Goal: Task Accomplishment & Management: Complete application form

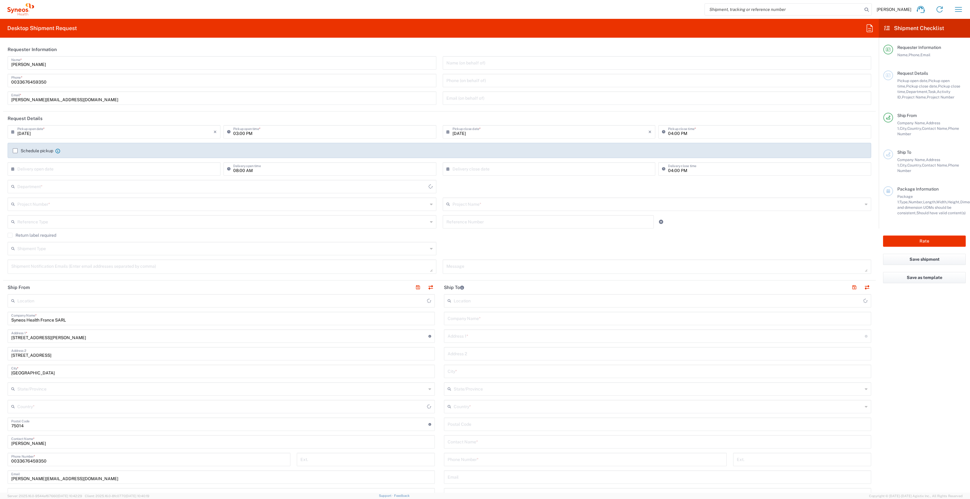
type input "[GEOGRAPHIC_DATA]"
type input "3229"
type input "Syneos Health France SARL"
click at [38, 202] on input "text" at bounding box center [222, 204] width 411 height 11
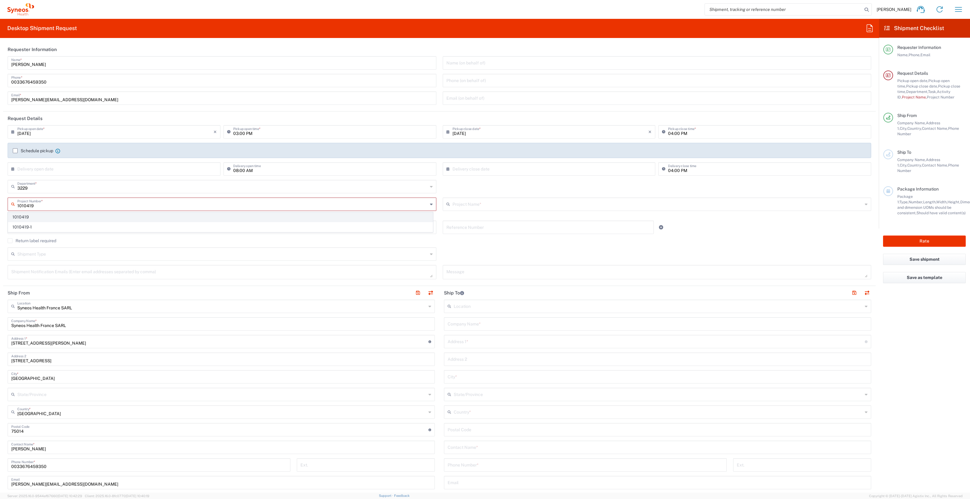
type input "1010419"
click at [39, 217] on span "1010419" at bounding box center [220, 217] width 425 height 9
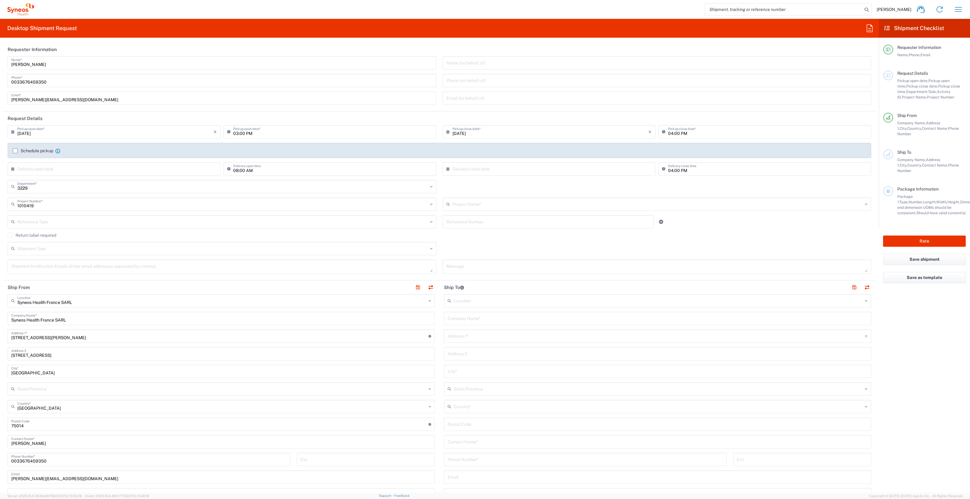
type input "[PERSON_NAME] 1010419"
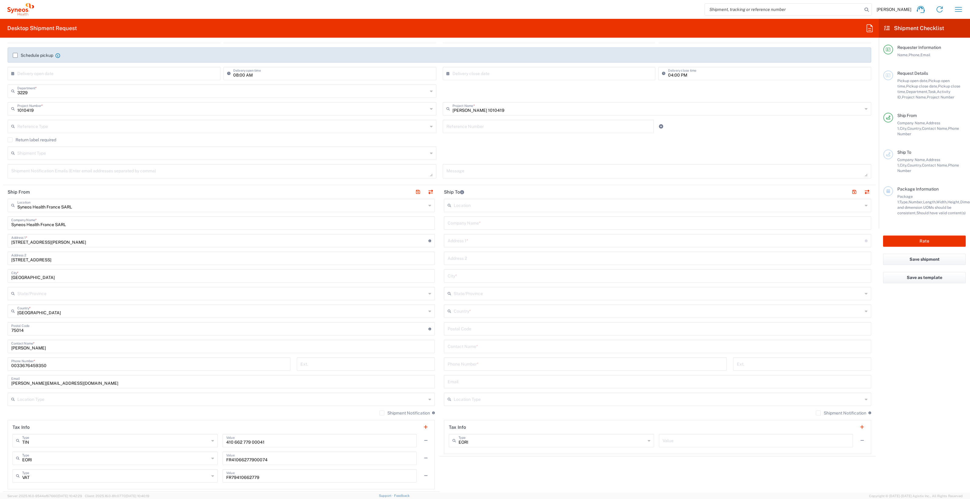
scroll to position [114, 0]
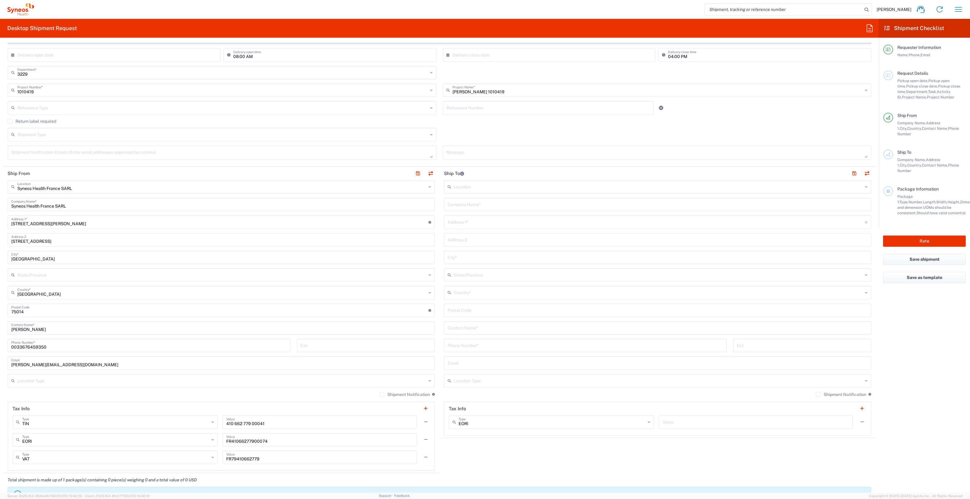
click at [465, 203] on input "text" at bounding box center [658, 204] width 420 height 11
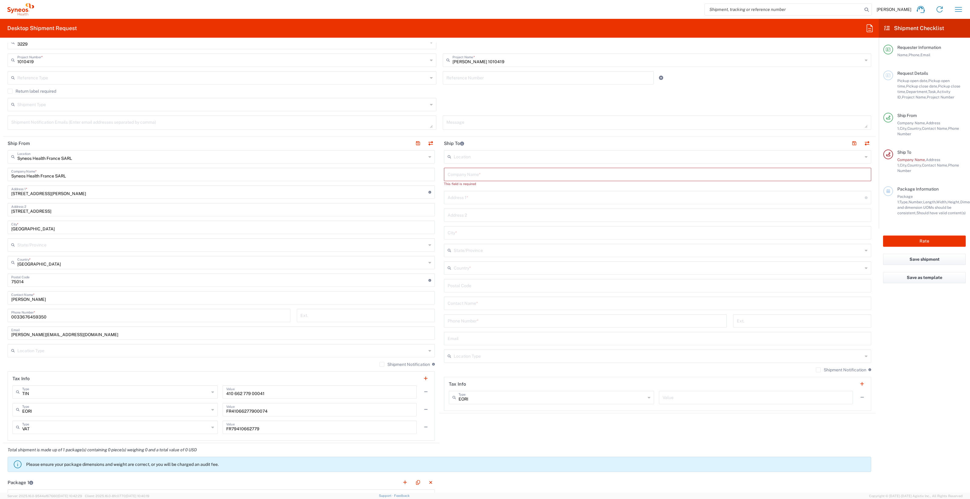
scroll to position [190, 0]
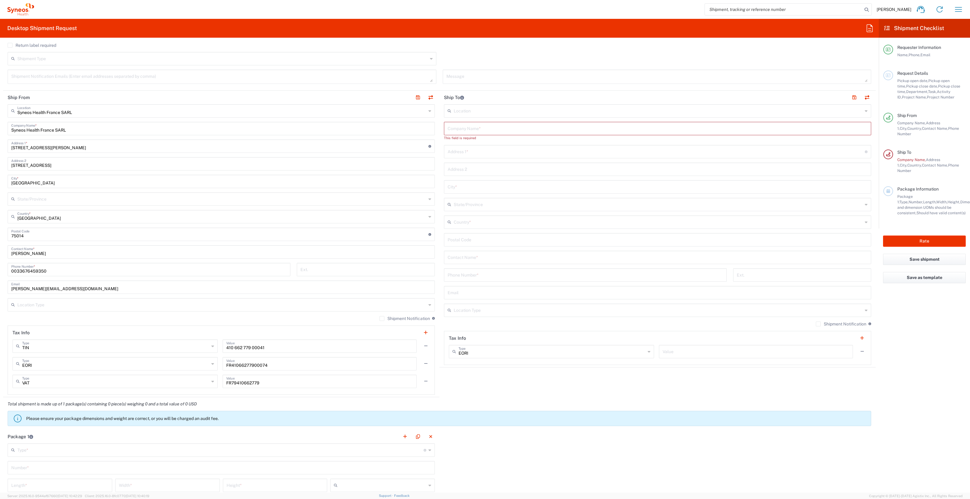
click at [450, 257] on input "text" at bounding box center [658, 257] width 420 height 11
paste input "[PERSON_NAME]"
type input "[PERSON_NAME]"
click at [456, 276] on input "tel" at bounding box center [586, 274] width 276 height 11
paste input "+33(0)[PHONE_NUMBER] (ou [DATE])"
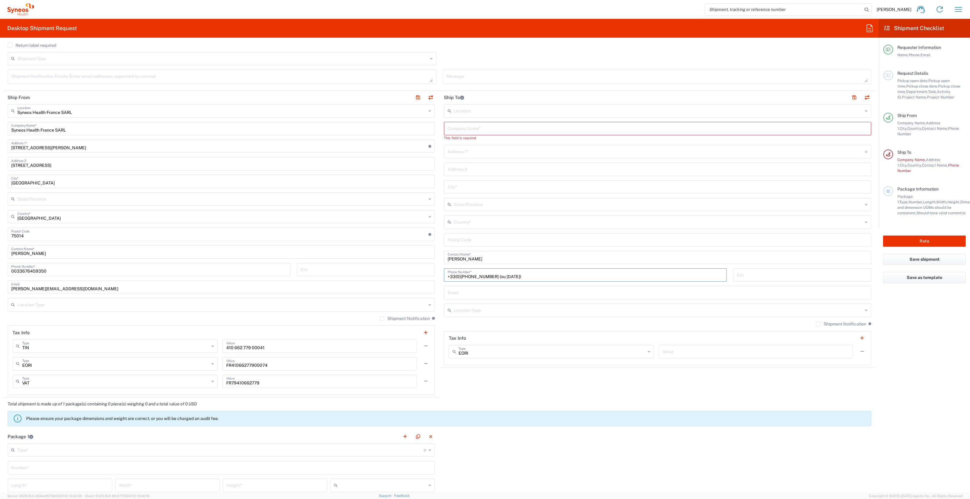
click at [458, 276] on input "+33(0)[PHONE_NUMBER] (ou [DATE])" at bounding box center [586, 274] width 276 height 11
click at [456, 275] on input "00334.67.33.23.14 (ou [DATE])" at bounding box center [586, 274] width 276 height 11
click at [461, 275] on input "0033 4.67.33.23.14 (ou [DATE])" at bounding box center [586, 274] width 276 height 11
click at [516, 277] on input "0033 4.67.33.23.14 (ou [DATE])" at bounding box center [586, 274] width 276 height 11
click at [478, 276] on input "0033 4.67.33.23.14" at bounding box center [586, 274] width 276 height 11
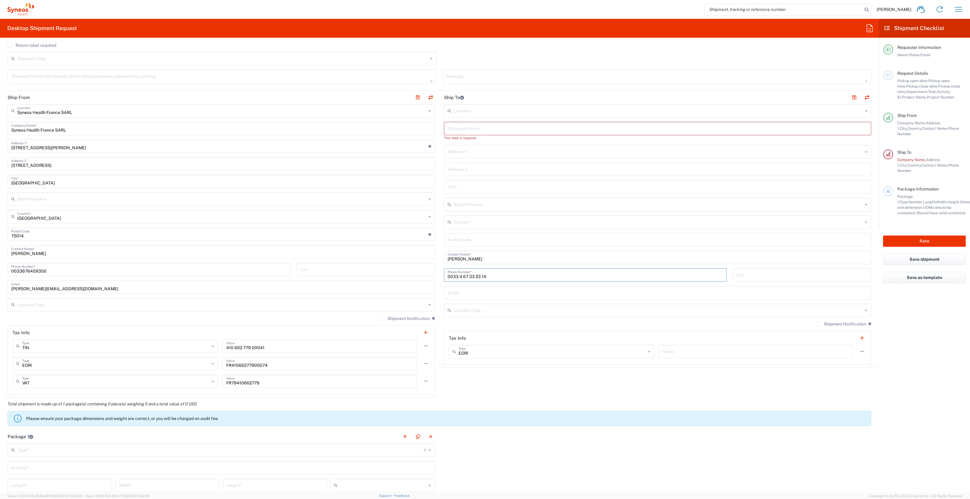
type input "0033 4 67 33 23 14"
click at [500, 291] on input "text" at bounding box center [658, 292] width 420 height 11
click at [500, 283] on div "[PHONE_NUMBER] Phone Number *" at bounding box center [585, 278] width 289 height 18
drag, startPoint x: 465, startPoint y: 293, endPoint x: 504, endPoint y: 280, distance: 41.4
click at [464, 293] on input "text" at bounding box center [658, 292] width 420 height 11
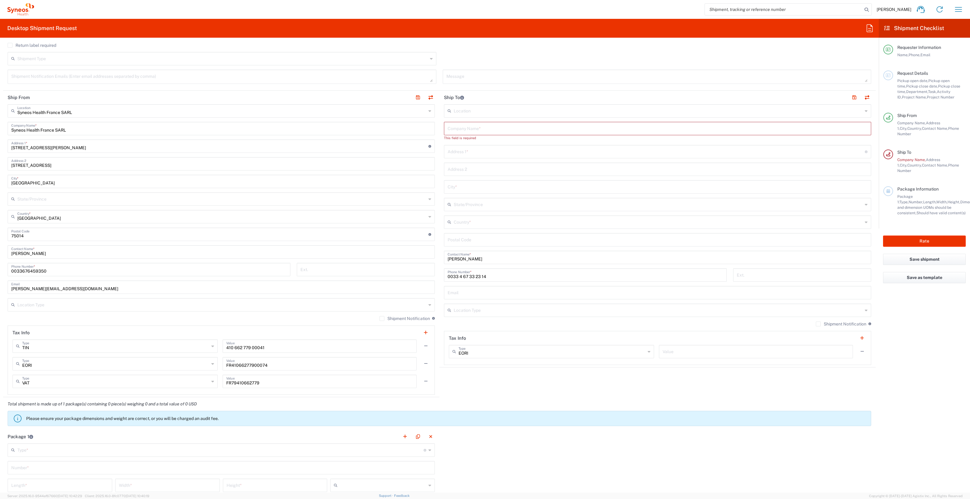
scroll to position [152, 0]
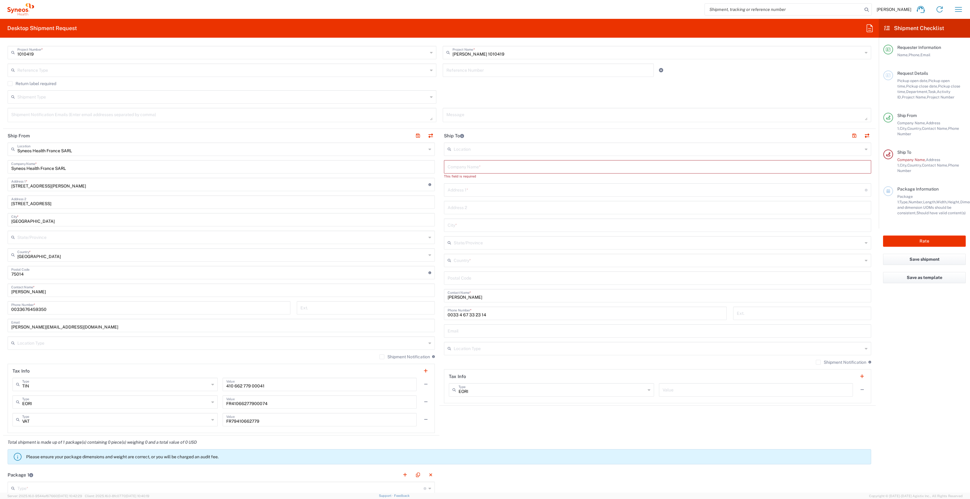
click at [451, 332] on input "text" at bounding box center [658, 330] width 420 height 11
paste input "[PERSON_NAME][EMAIL_ADDRESS][PERSON_NAME][DOMAIN_NAME]"
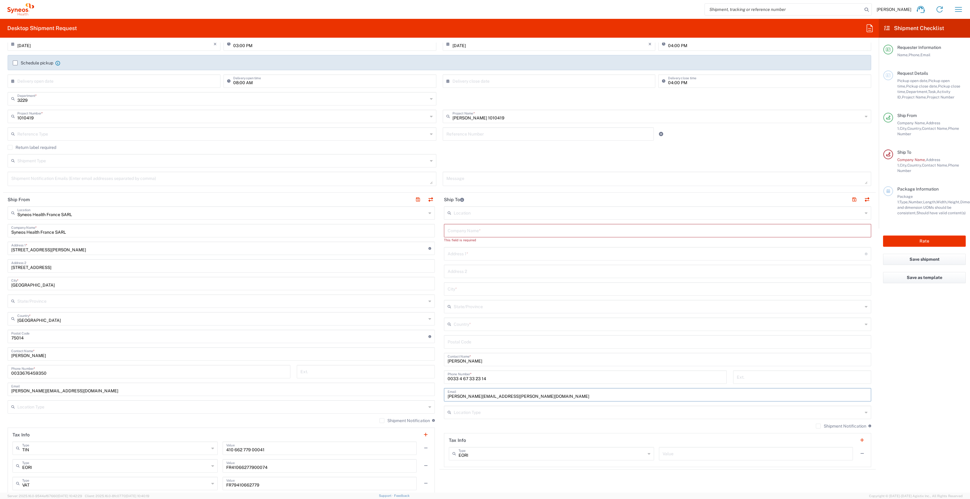
scroll to position [76, 0]
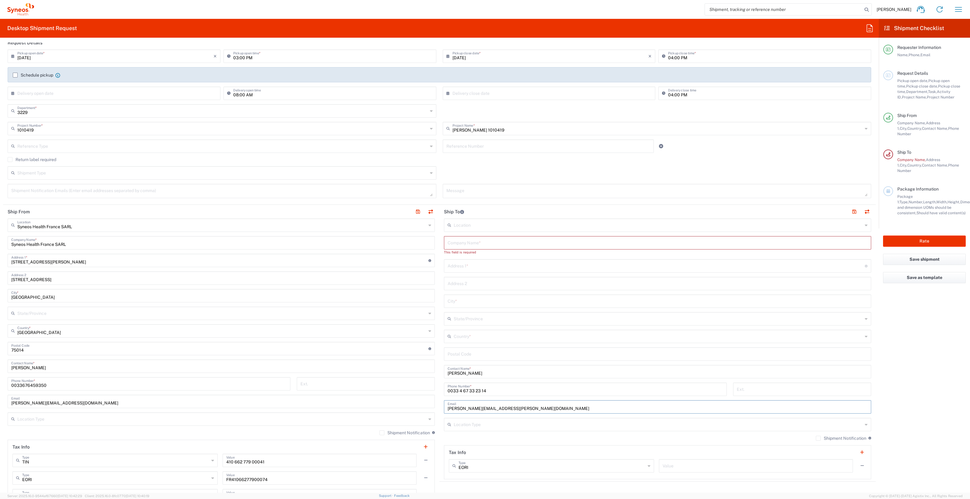
type input "[PERSON_NAME][EMAIL_ADDRESS][PERSON_NAME][DOMAIN_NAME]"
click at [450, 241] on input "text" at bounding box center [658, 242] width 420 height 11
paste input "CHU de [GEOGRAPHIC_DATA]"
click at [497, 243] on input "CHU de [GEOGRAPHIC_DATA]" at bounding box center [658, 242] width 420 height 11
paste input "Centre d’Investigation Clinique"
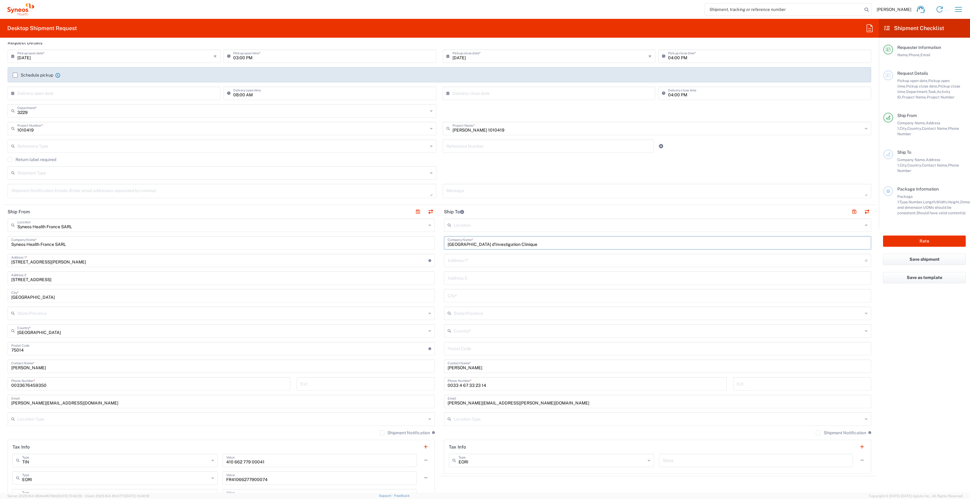
click at [485, 243] on input "[GEOGRAPHIC_DATA] d’Investigation Clinique" at bounding box center [658, 242] width 420 height 11
type input "[GEOGRAPHIC_DATA] - Centre d’Investigation Clinique"
click at [577, 266] on div "Address 1 * For cross streets use street names with '&' or 'and' in between. Fo…" at bounding box center [657, 260] width 427 height 13
click at [528, 261] on input "text" at bounding box center [656, 260] width 417 height 11
click at [477, 259] on input "text" at bounding box center [656, 260] width 417 height 11
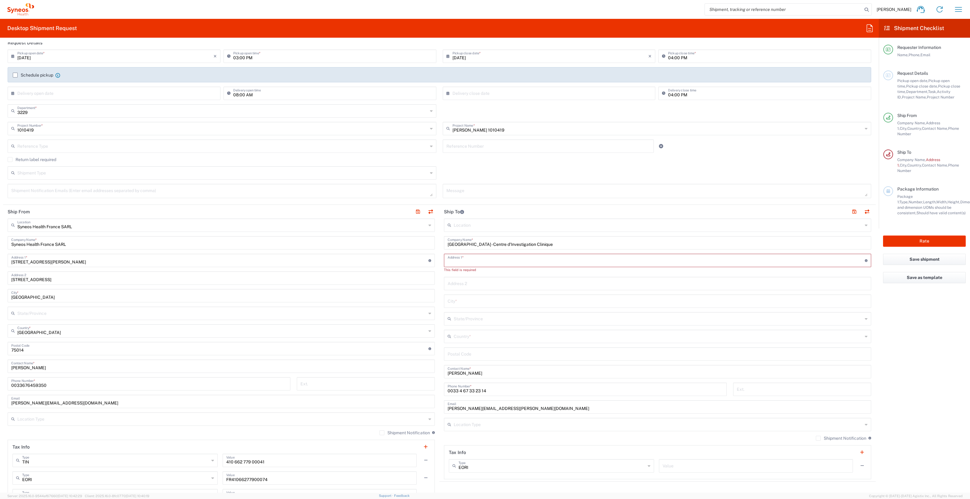
paste input "Hôpital Gui de Chauliac - Aile A"
type input "Hôpital Gui de Chauliac - Aile A"
click at [448, 276] on input "text" at bounding box center [658, 278] width 420 height 11
paste input "[STREET_ADDRESS][PERSON_NAME]"
type input "[STREET_ADDRESS][PERSON_NAME]"
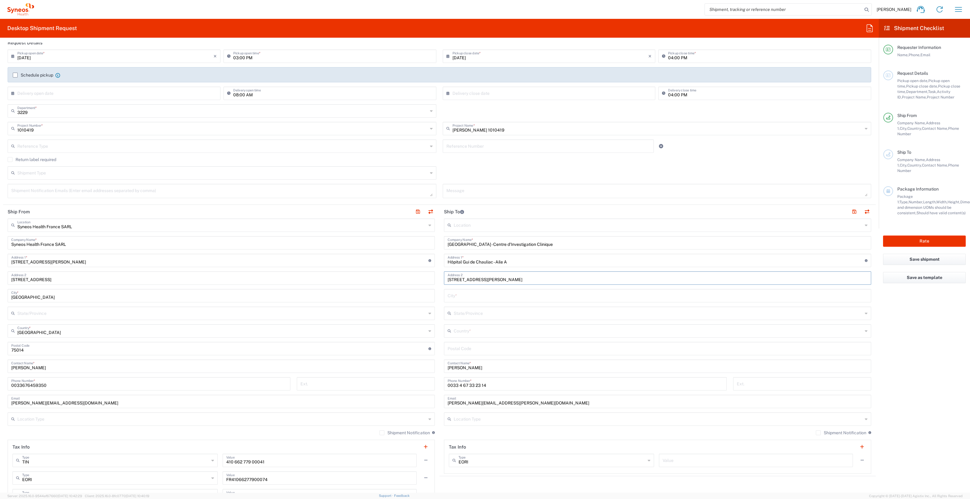
click at [475, 291] on input "text" at bounding box center [658, 295] width 420 height 11
click at [470, 296] on input "text" at bounding box center [658, 295] width 420 height 11
paste input "Montpellier cedex 05"
type input "Montpellier cedex 05"
click at [476, 331] on input "text" at bounding box center [658, 330] width 409 height 11
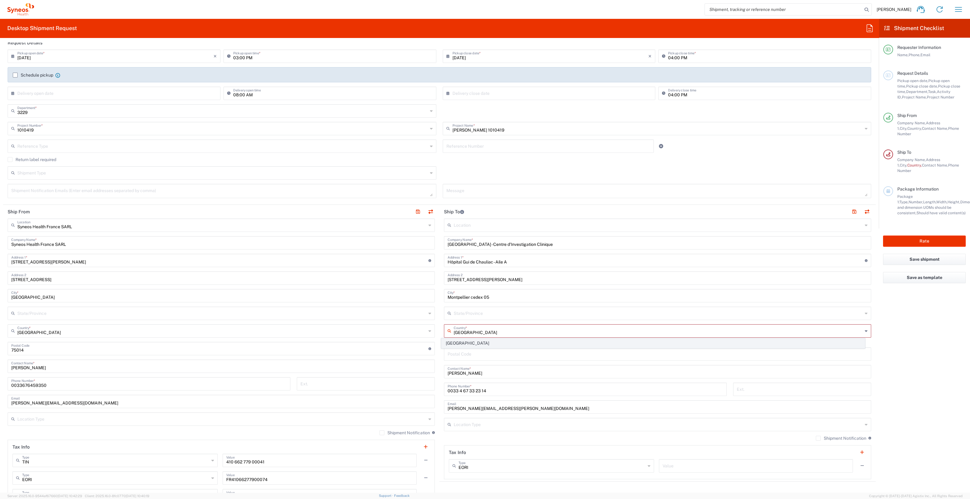
type input "[GEOGRAPHIC_DATA]"
click at [455, 342] on span "[GEOGRAPHIC_DATA]" at bounding box center [653, 343] width 423 height 9
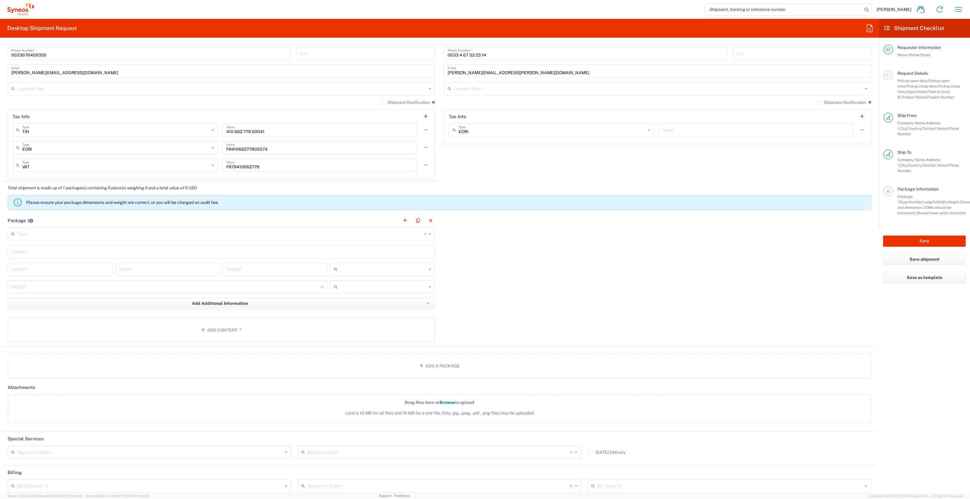
scroll to position [418, 0]
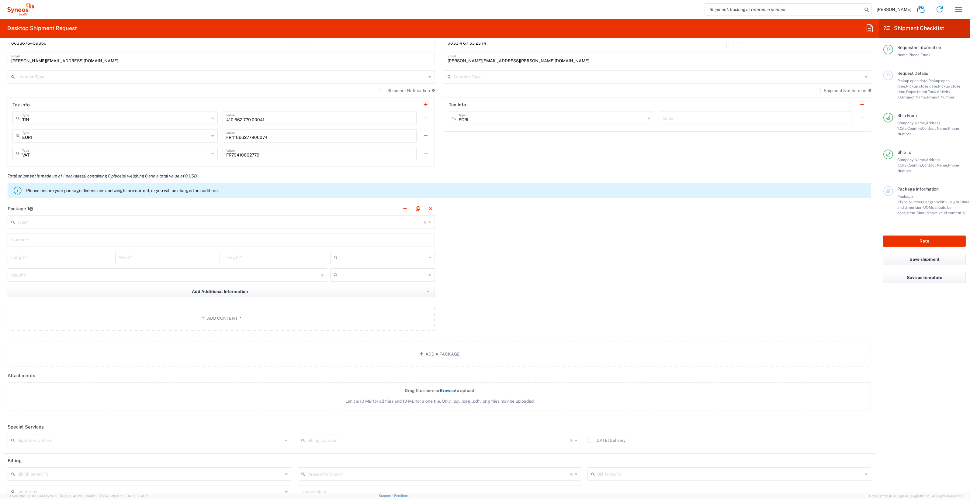
click at [161, 220] on input "text" at bounding box center [220, 222] width 406 height 11
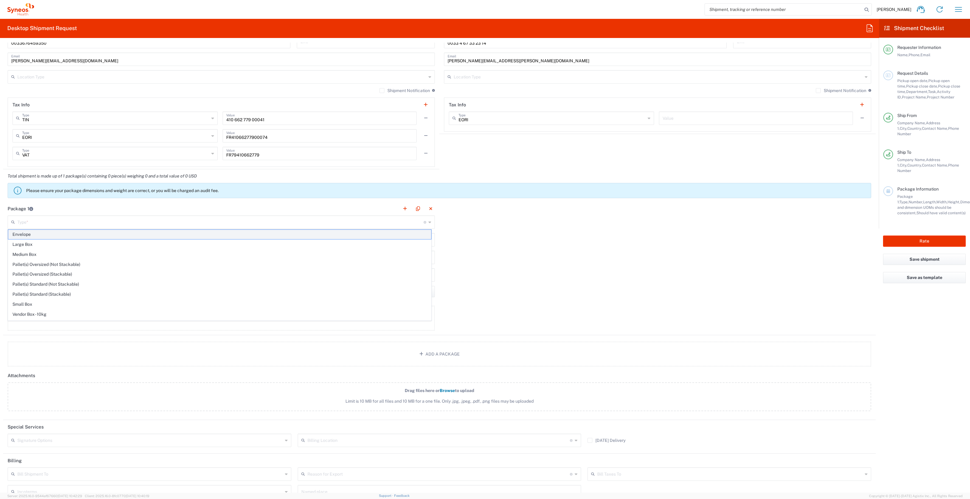
click at [145, 235] on span "Envelope" at bounding box center [219, 234] width 423 height 9
type input "Envelope"
type input "1"
type input "9.5"
type input "12.5"
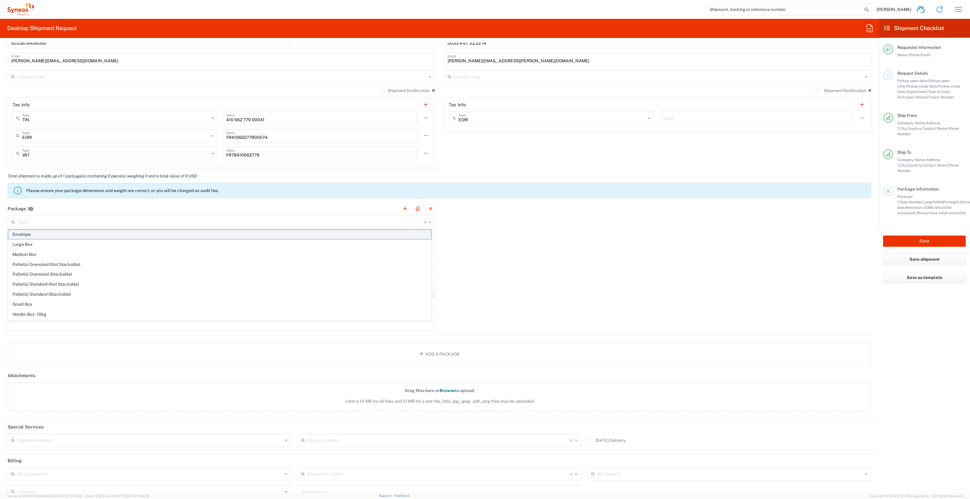
type input "0.25"
type input "in"
type input "0.45"
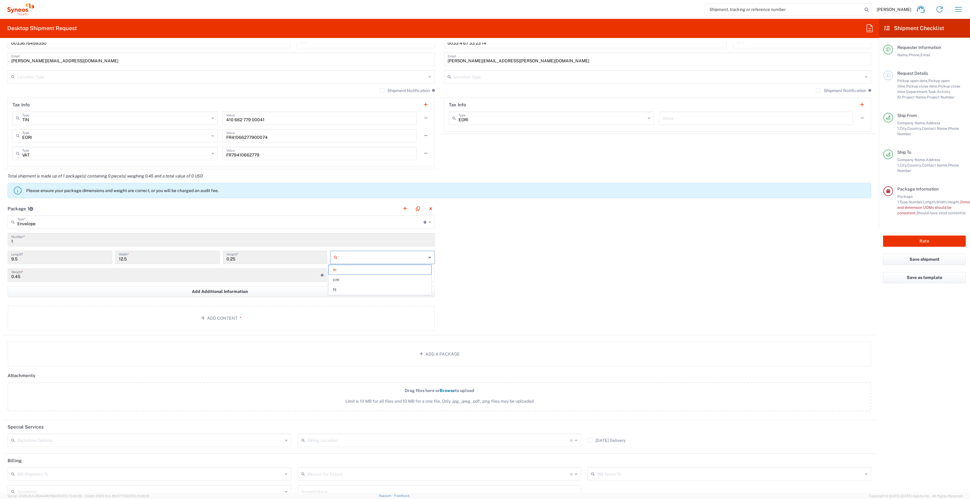
click at [344, 257] on input "text" at bounding box center [383, 258] width 86 height 10
click at [343, 277] on span "cm" at bounding box center [380, 279] width 103 height 9
type input "24.13"
type input "31.75"
type input "0.64"
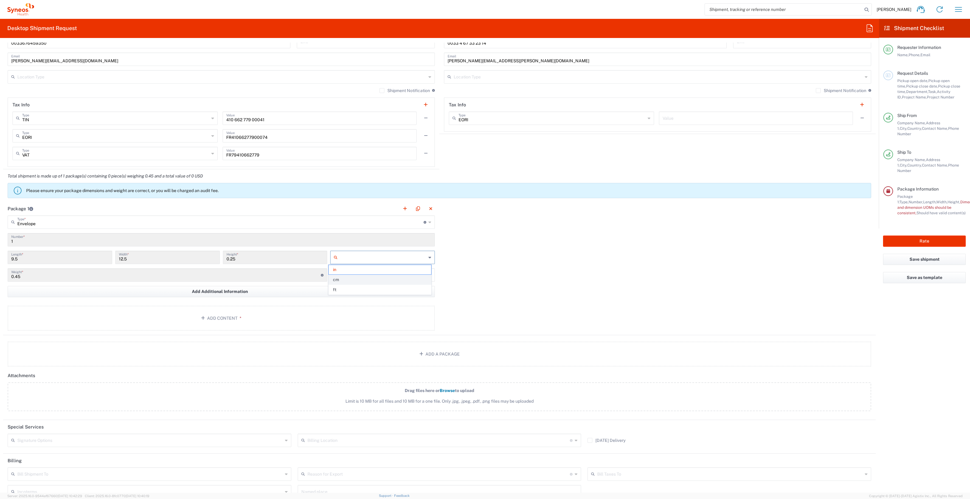
type input "cm"
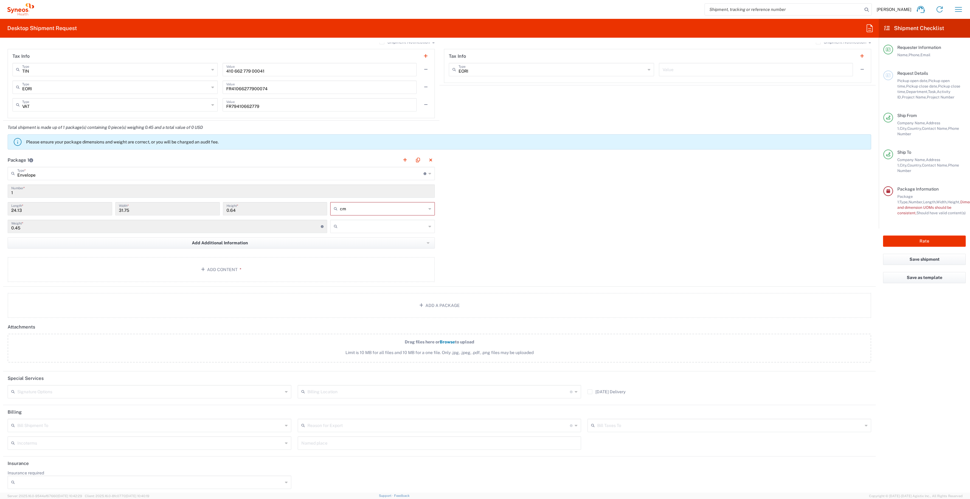
scroll to position [468, 0]
click at [341, 224] on input "text" at bounding box center [383, 226] width 86 height 10
click at [343, 239] on span "kgs" at bounding box center [380, 237] width 103 height 9
type input "kgs"
click at [208, 266] on button "Add Content *" at bounding box center [221, 268] width 427 height 25
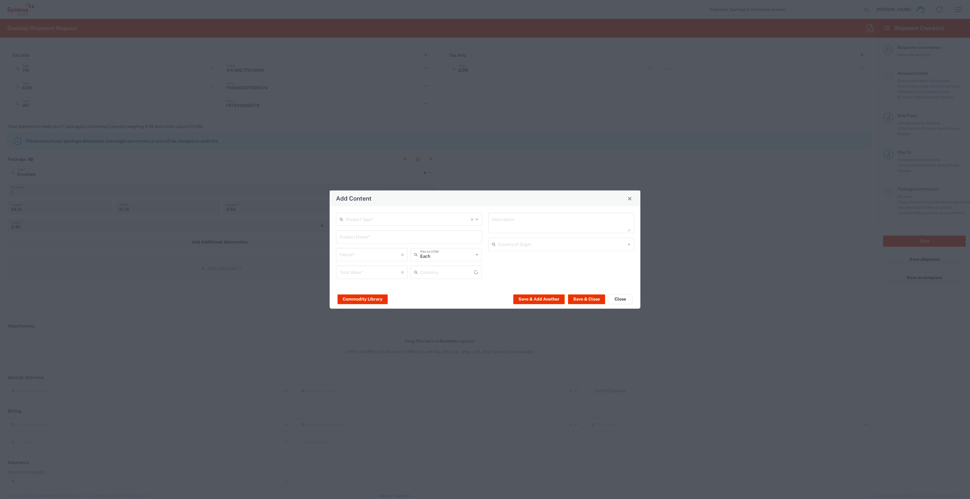
type input "US Dollar"
click at [427, 221] on input "text" at bounding box center [408, 219] width 125 height 11
click at [420, 233] on span "Documents" at bounding box center [409, 232] width 145 height 9
type input "Documents"
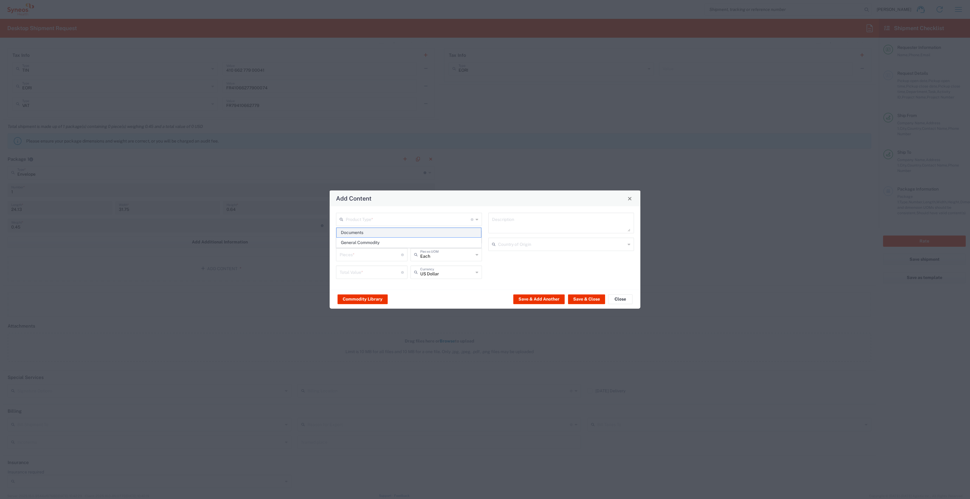
type input "1"
click at [523, 220] on textarea "Documents" at bounding box center [561, 223] width 139 height 17
type textarea "Documents Jewelfish"
click at [589, 300] on button "Save & Close" at bounding box center [586, 299] width 37 height 10
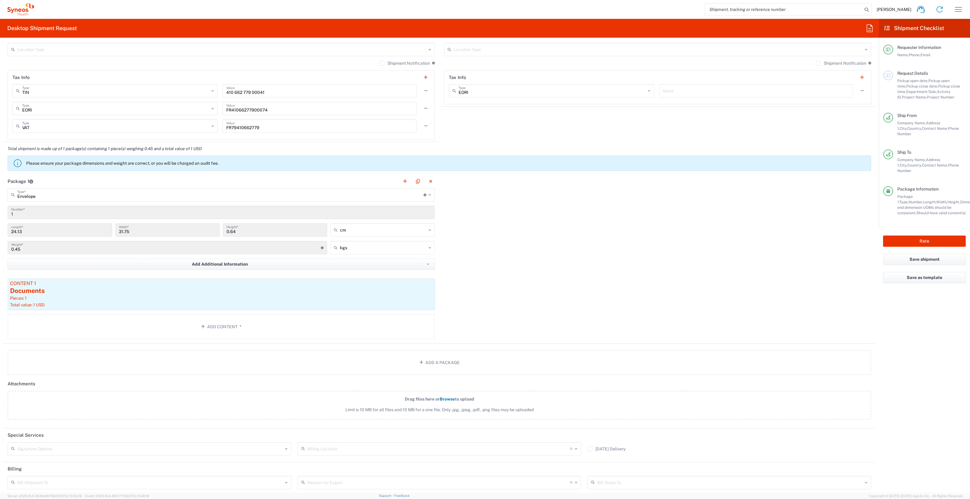
scroll to position [427, 0]
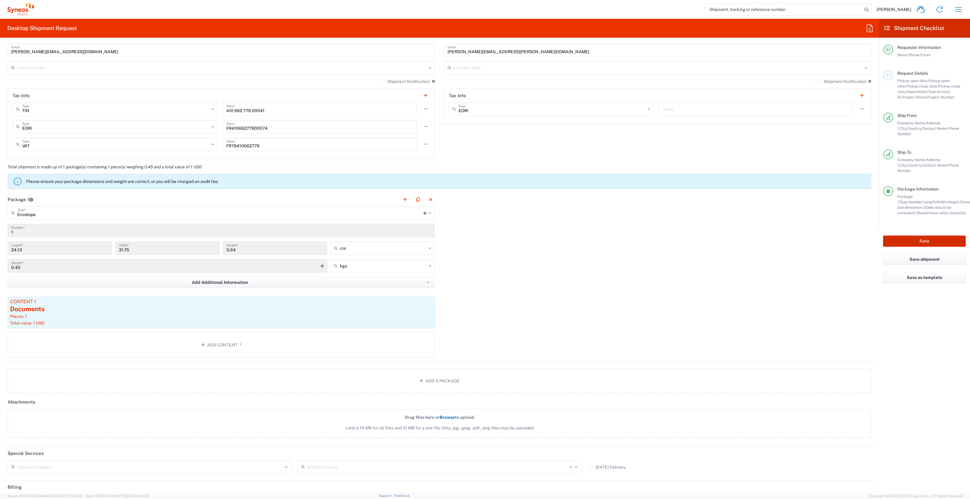
click at [929, 236] on button "Rate" at bounding box center [924, 241] width 83 height 11
type input "1010419"
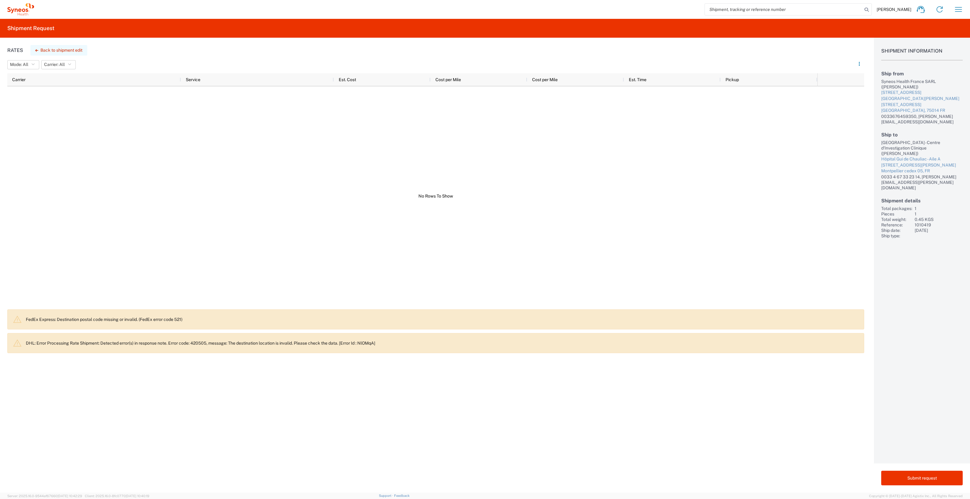
click at [49, 48] on button "Back to shipment edit" at bounding box center [58, 50] width 57 height 11
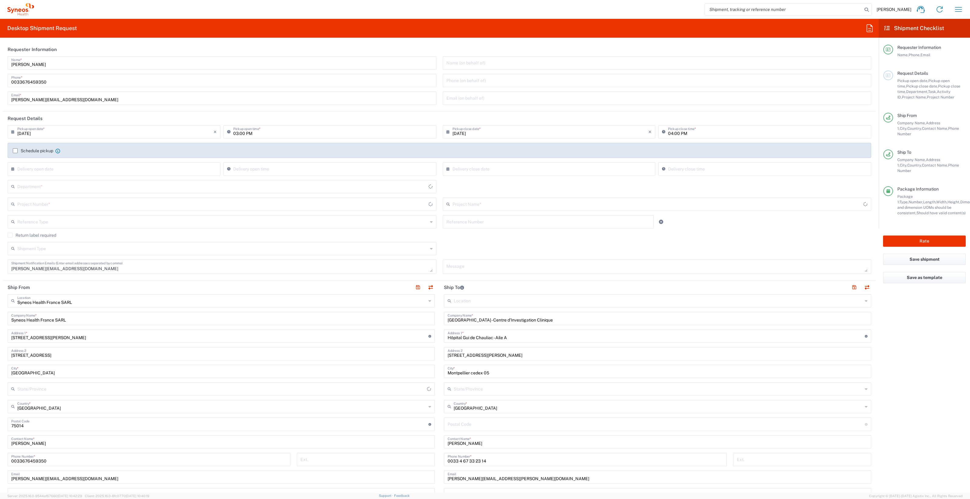
type input "Envelope"
type input "[PERSON_NAME] 1010419"
type input "1010419"
type input "3229"
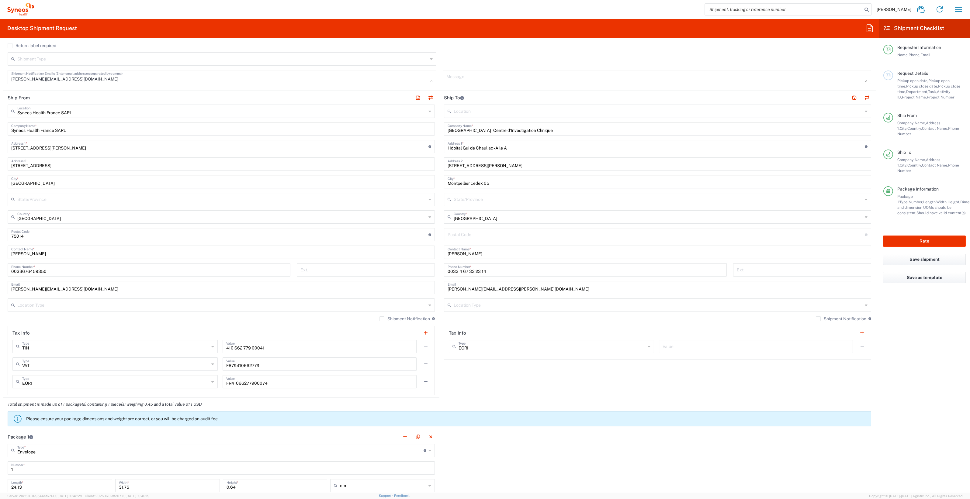
scroll to position [190, 0]
click at [458, 233] on input "undefined" at bounding box center [656, 234] width 417 height 11
paste input "34295"
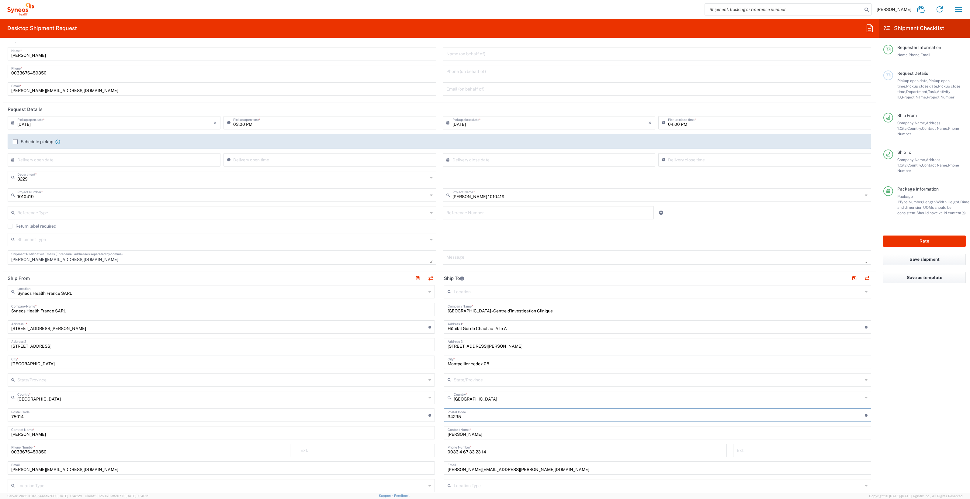
scroll to position [0, 0]
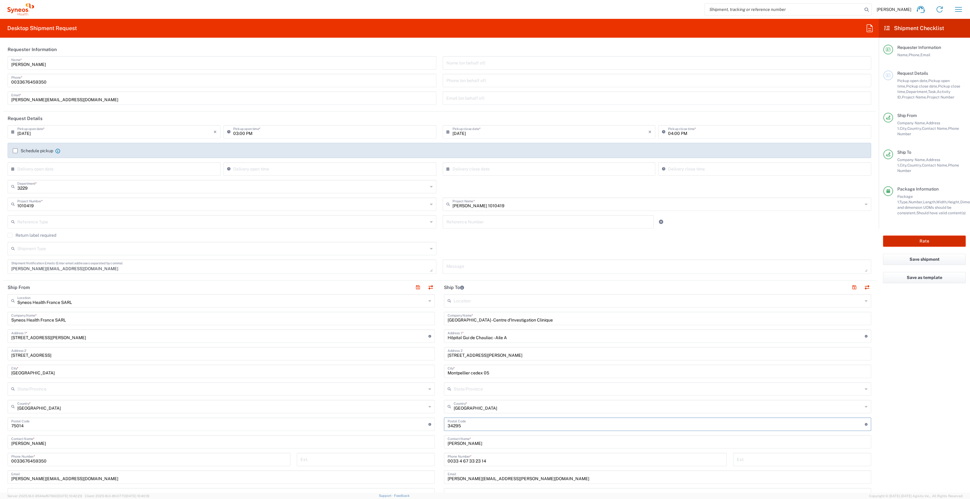
type input "34295"
click at [930, 236] on button "Rate" at bounding box center [924, 241] width 83 height 11
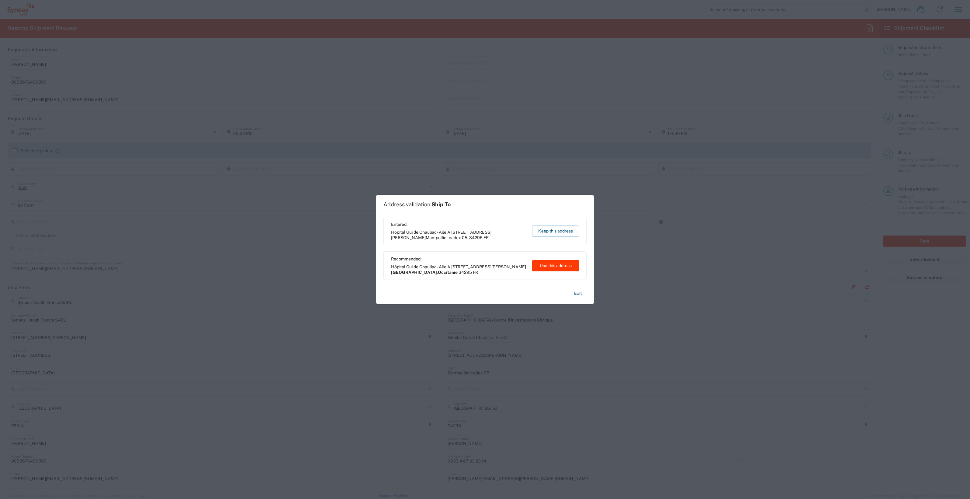
click at [556, 267] on button "Use this address" at bounding box center [555, 265] width 47 height 11
type input "[GEOGRAPHIC_DATA]"
type input "Occitanie"
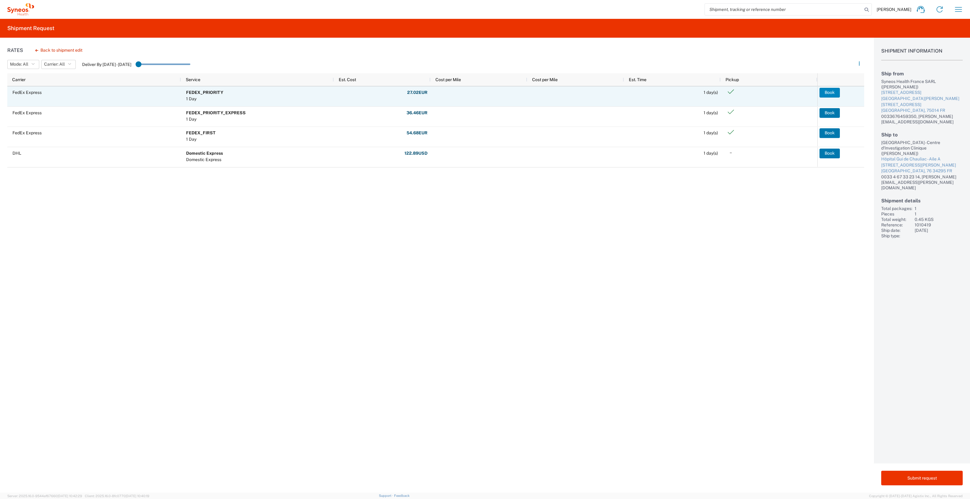
click at [825, 94] on button "Book" at bounding box center [830, 93] width 20 height 10
